Goal: Check status: Check status

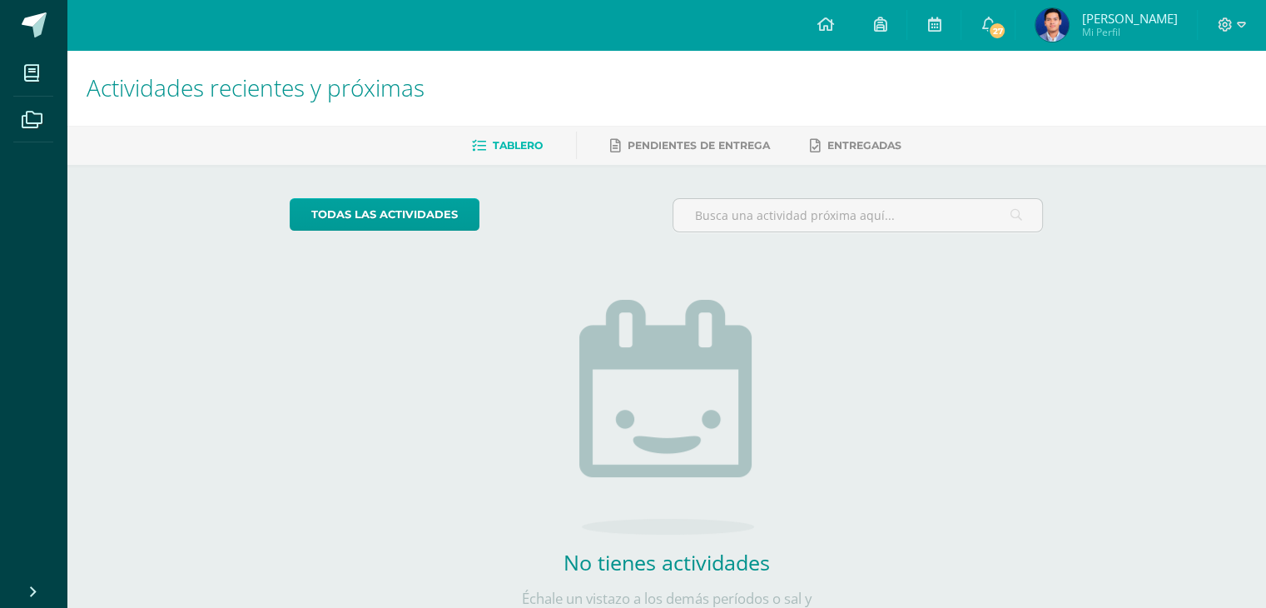
click at [1103, 21] on span "[PERSON_NAME]" at bounding box center [1129, 18] width 96 height 17
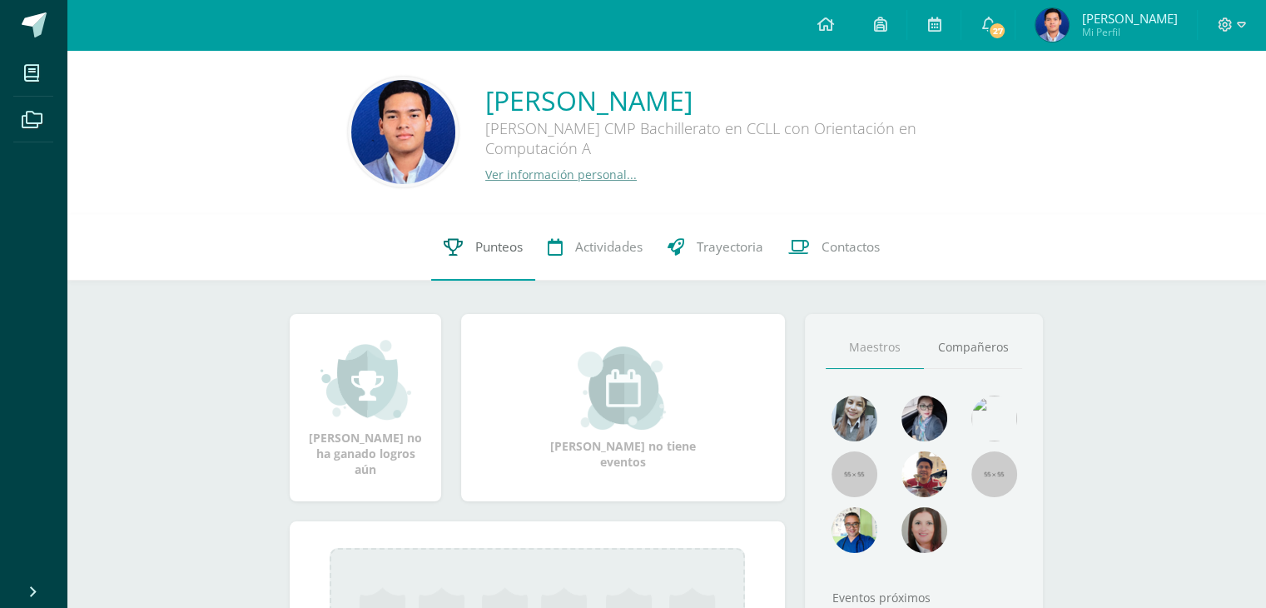
click at [509, 249] on span "Punteos" at bounding box center [498, 246] width 47 height 17
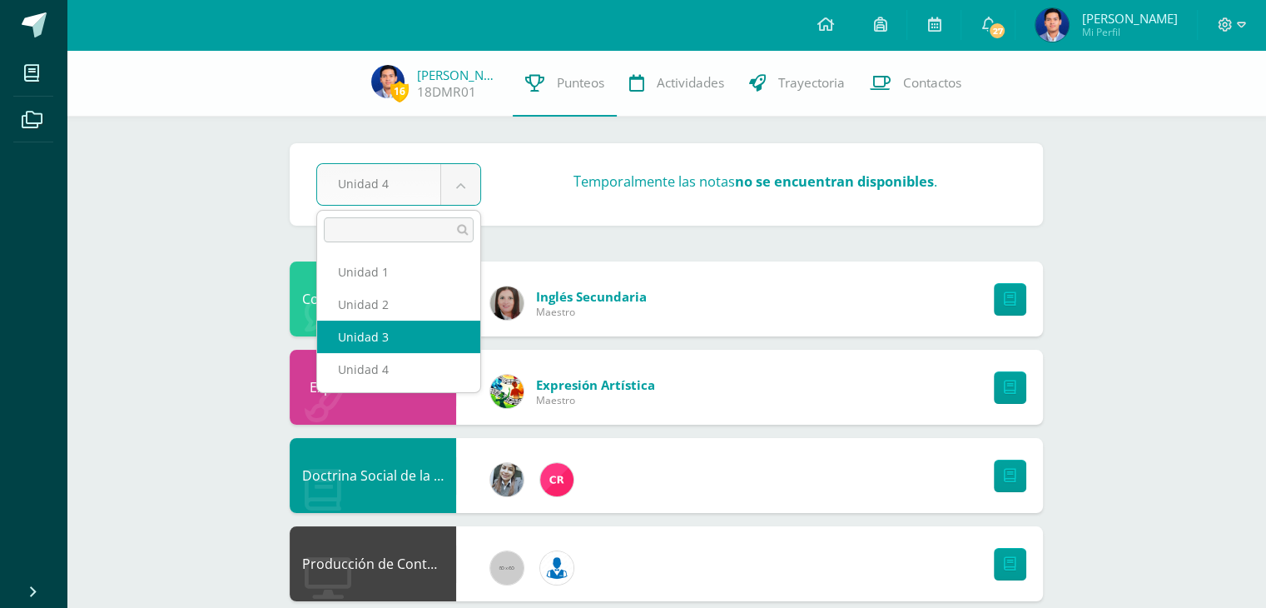
select select "Unidad 3"
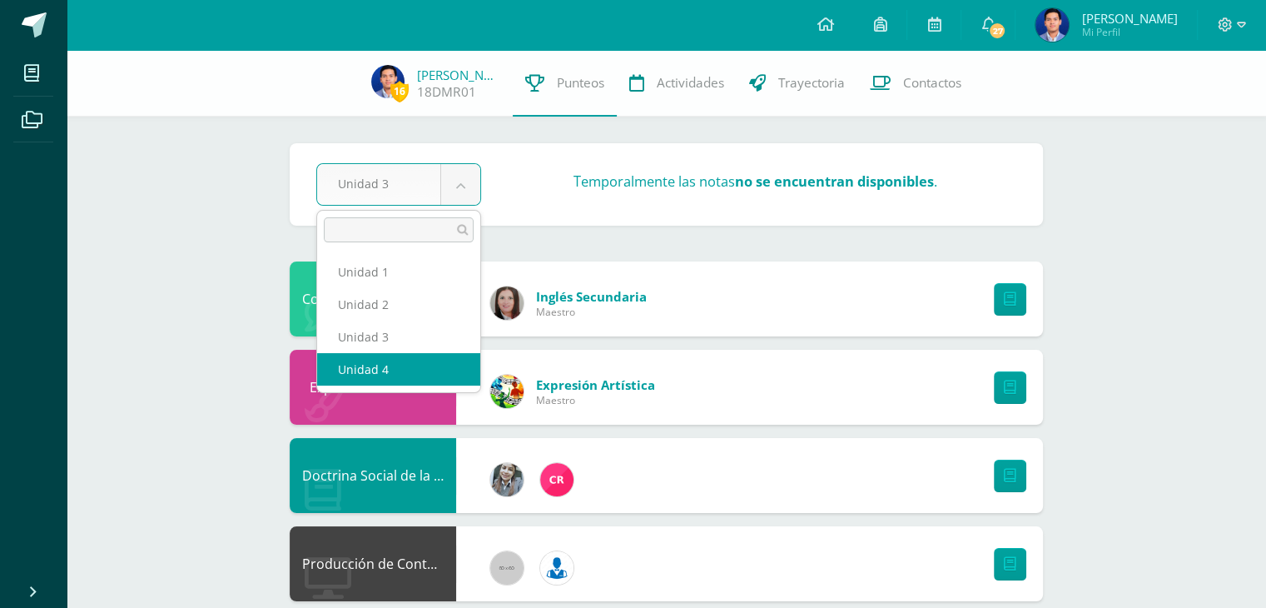
select select "Unidad 4"
